Goal: Transaction & Acquisition: Purchase product/service

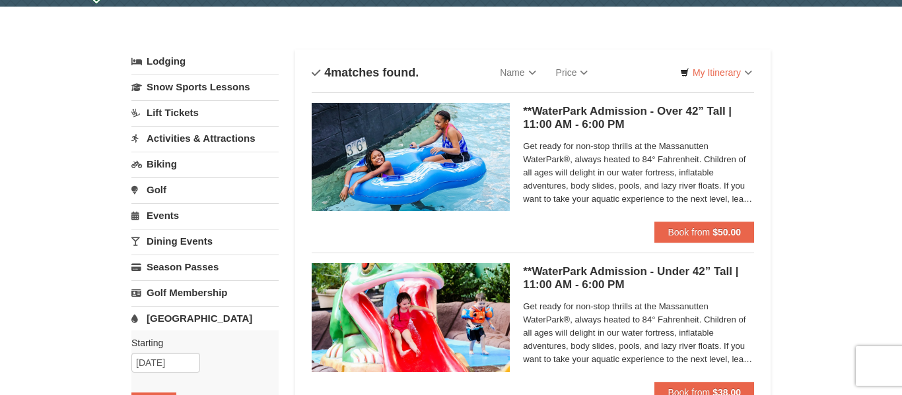
scroll to position [36, 0]
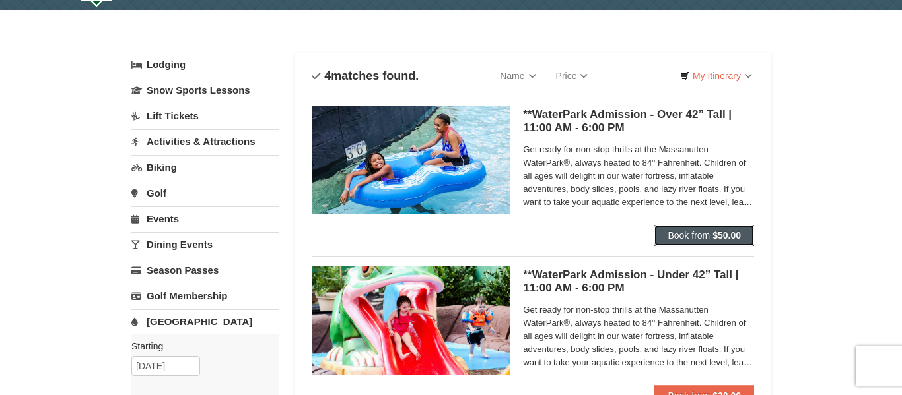
click at [670, 229] on button "Book from $50.00" at bounding box center [704, 235] width 100 height 21
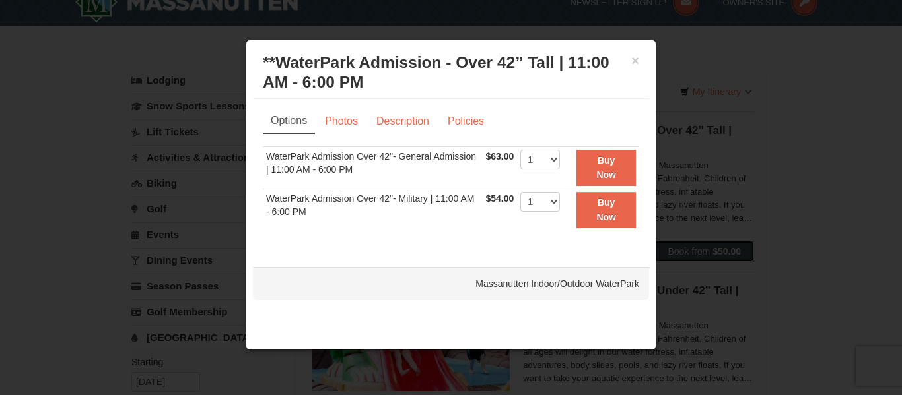
scroll to position [19, 0]
click at [554, 159] on select "1 2 3 4 5 6 7 8 9 10 11 12 13 14 15 16 17 18 19 20 21 22" at bounding box center [540, 160] width 40 height 20
select select "2"
click at [520, 150] on select "1 2 3 4 5 6 7 8 9 10 11 12 13 14 15 16 17 18 19 20 21 22" at bounding box center [540, 160] width 40 height 20
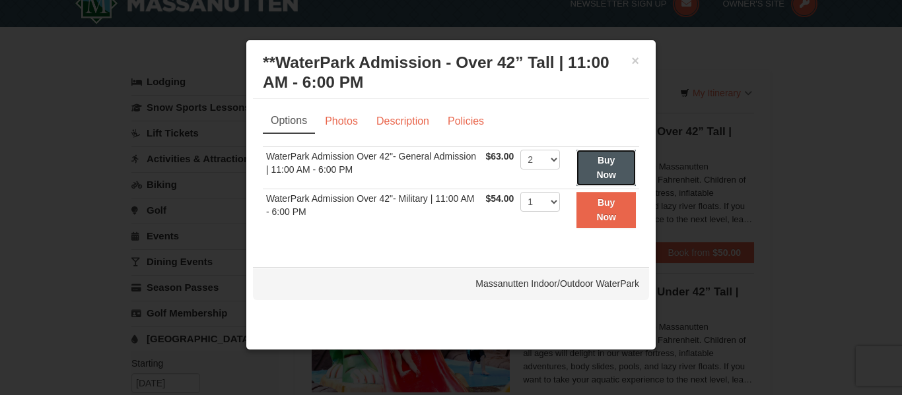
click at [609, 167] on button "Buy Now" at bounding box center [605, 168] width 59 height 36
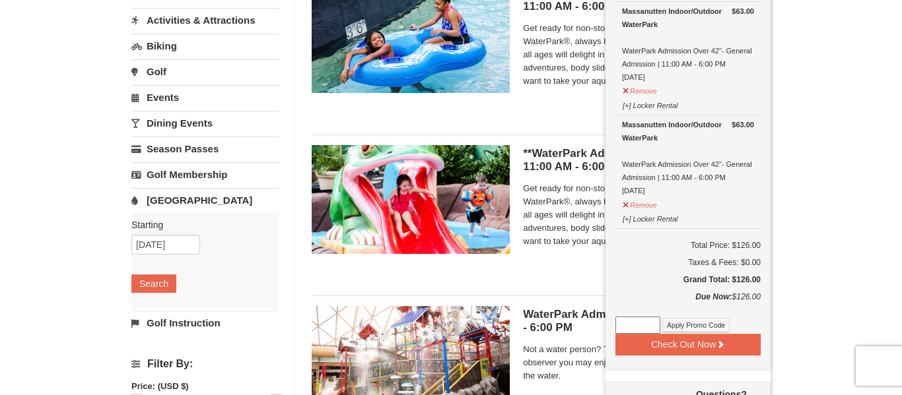
scroll to position [154, 0]
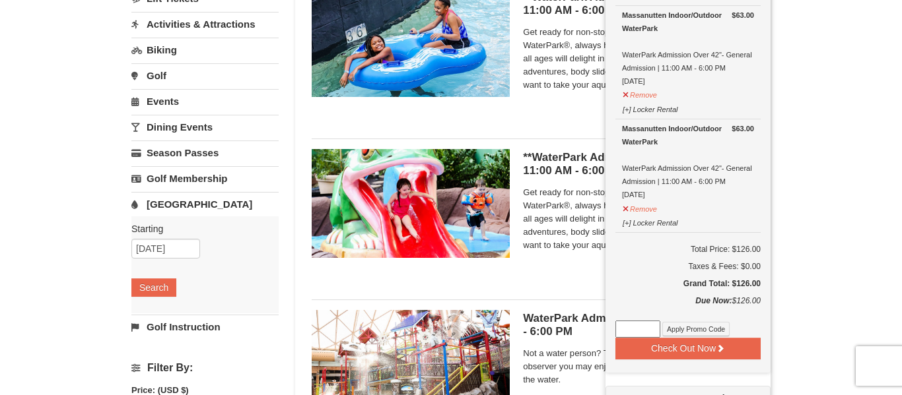
click at [631, 329] on input at bounding box center [637, 329] width 45 height 17
type input "WPFUNDAY25"
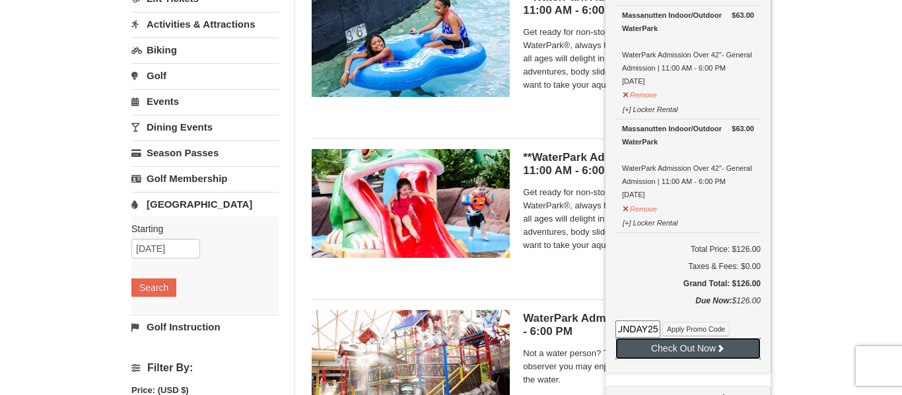
click at [652, 347] on button "Check Out Now" at bounding box center [687, 348] width 145 height 21
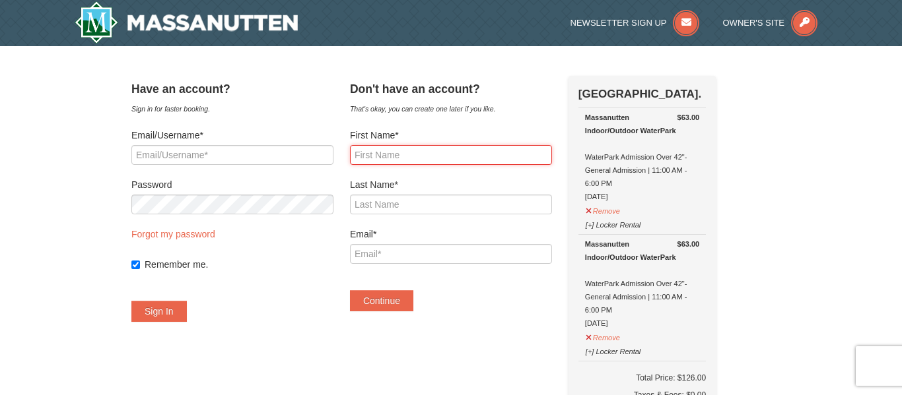
click at [404, 156] on input "First Name*" at bounding box center [451, 155] width 202 height 20
type input "Nicole"
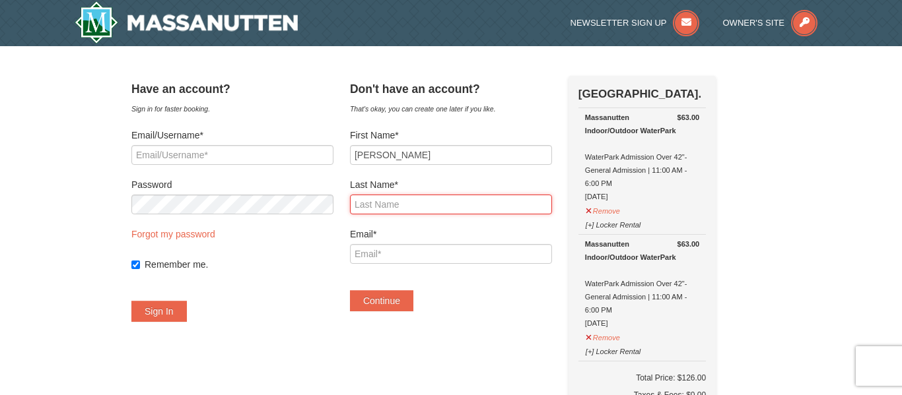
type input "Getsie"
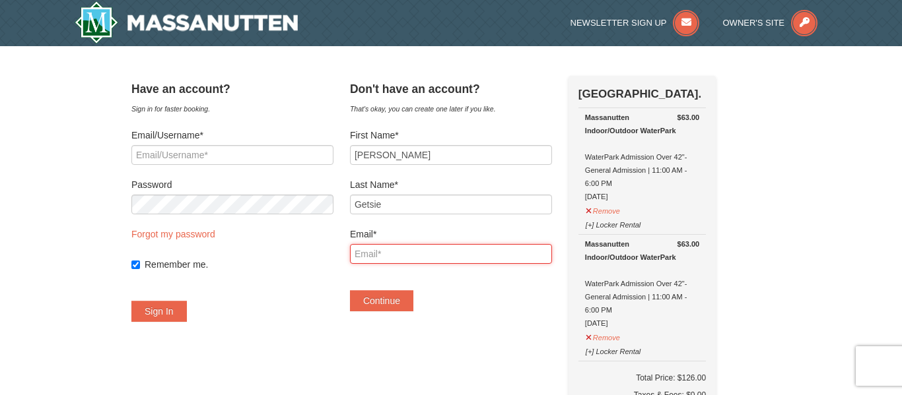
type input "nicole_getsie@sharonsd.org"
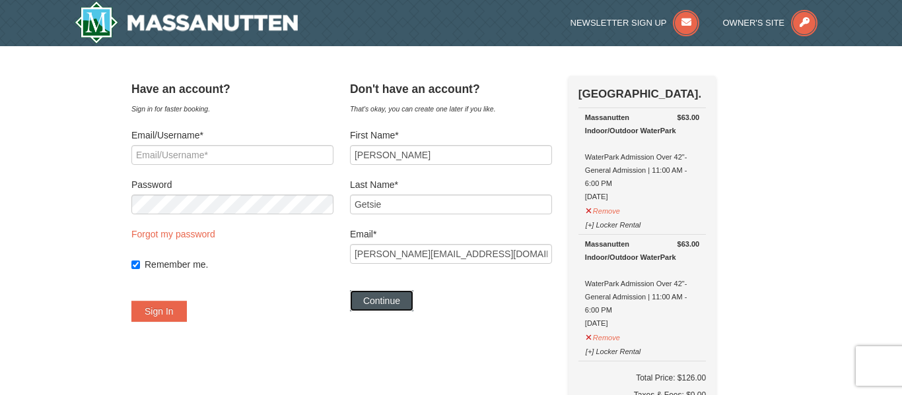
click at [410, 297] on button "Continue" at bounding box center [381, 300] width 63 height 21
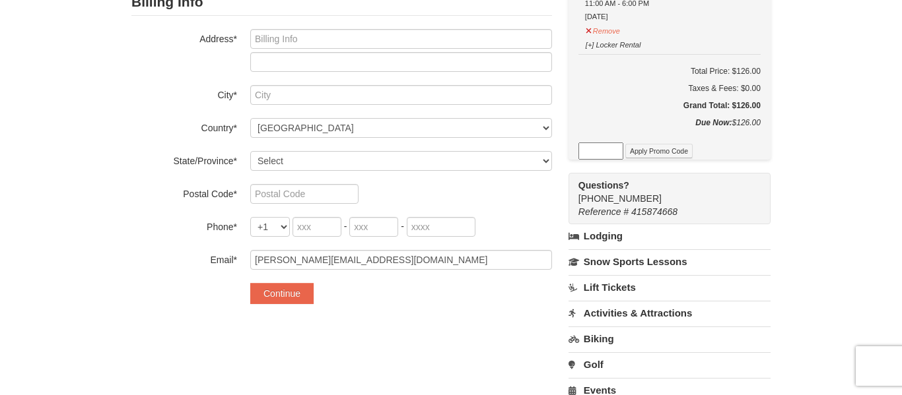
scroll to position [290, 0]
click at [604, 152] on input at bounding box center [600, 149] width 45 height 17
type input "WPFUNDAY25"
click at [648, 149] on button "Apply Promo Code" at bounding box center [658, 150] width 67 height 15
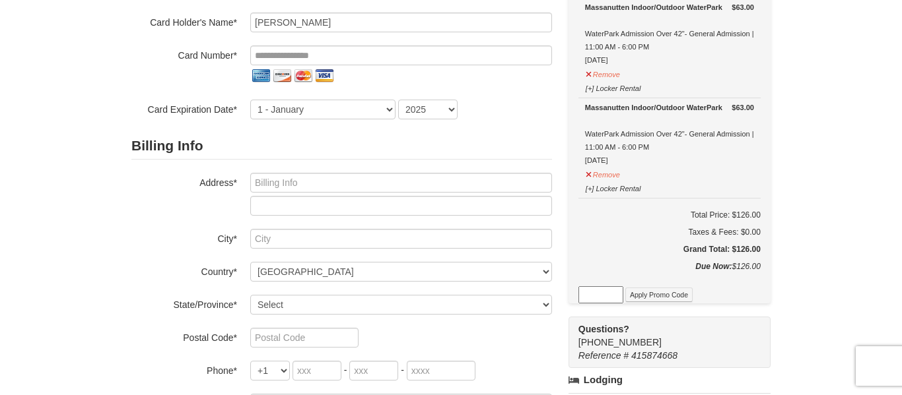
scroll to position [147, 0]
click at [605, 300] on input at bounding box center [600, 293] width 45 height 17
click at [658, 297] on button "Apply Promo Code" at bounding box center [658, 293] width 67 height 15
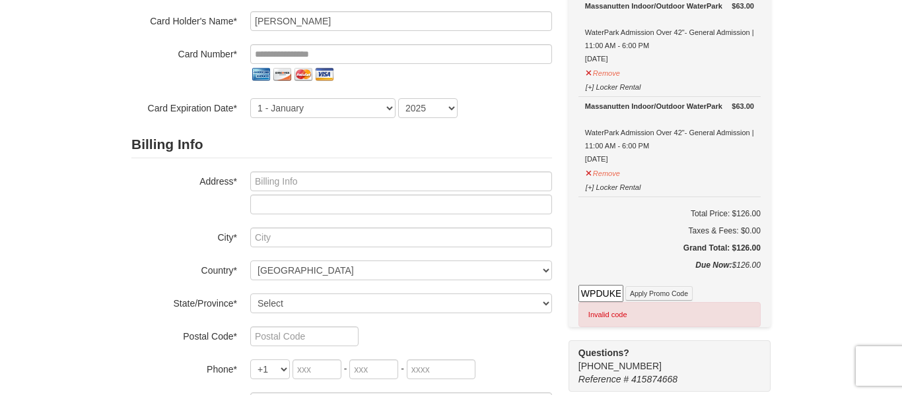
click at [609, 294] on input "WPDUKES25" at bounding box center [600, 293] width 45 height 17
type input "K"
click at [600, 292] on input at bounding box center [600, 293] width 45 height 17
type input "GODUKES25"
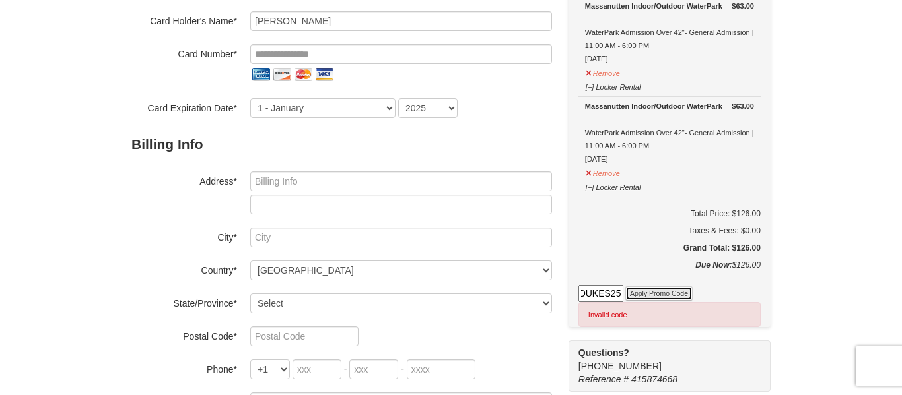
click at [644, 291] on button "Apply Promo Code" at bounding box center [658, 293] width 67 height 15
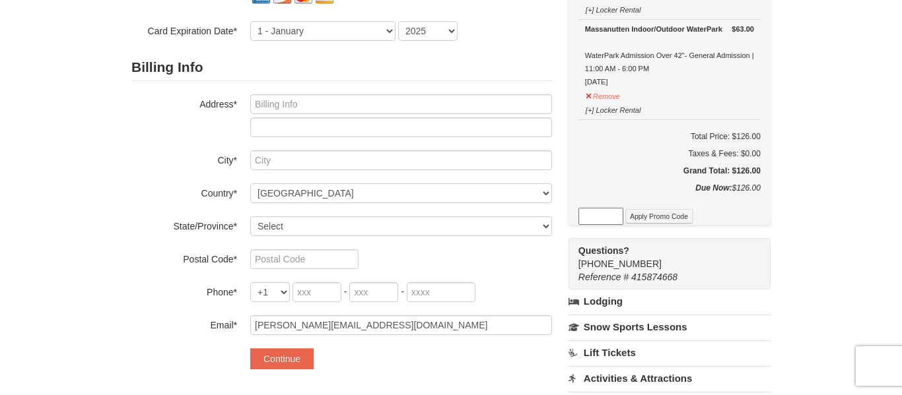
scroll to position [0, 0]
